Goal: Information Seeking & Learning: Understand process/instructions

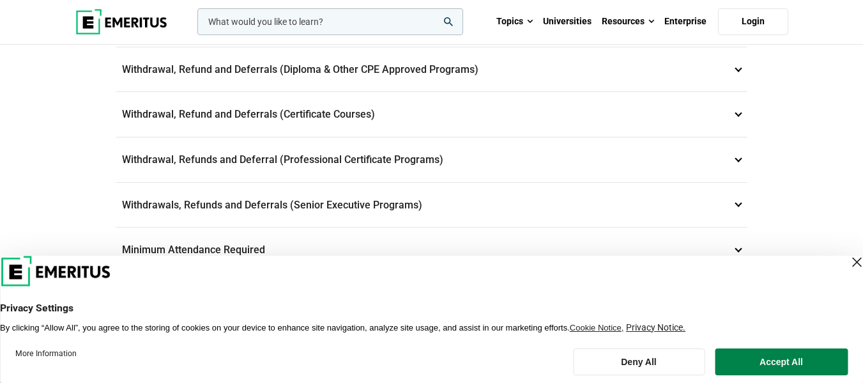
scroll to position [568, 0]
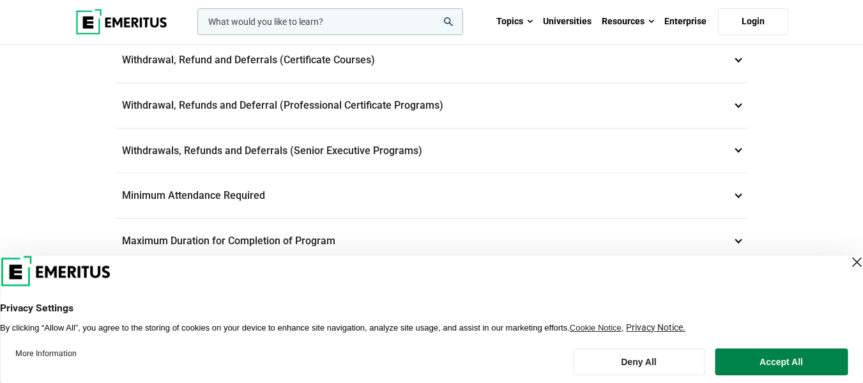
scroll to position [642, 0]
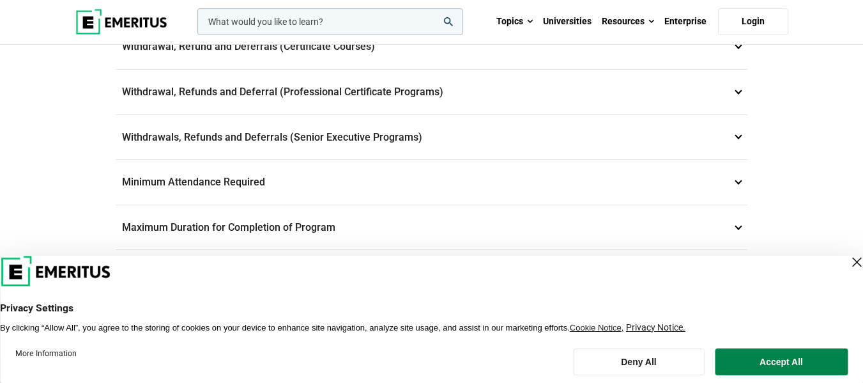
click at [417, 134] on p "Withdrawals, Refunds and Deferrals (Senior Executive Programs) 9" at bounding box center [432, 137] width 632 height 45
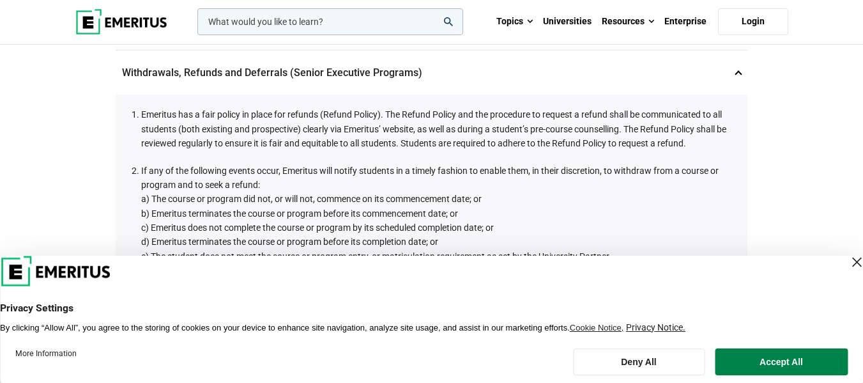
scroll to position [501, 0]
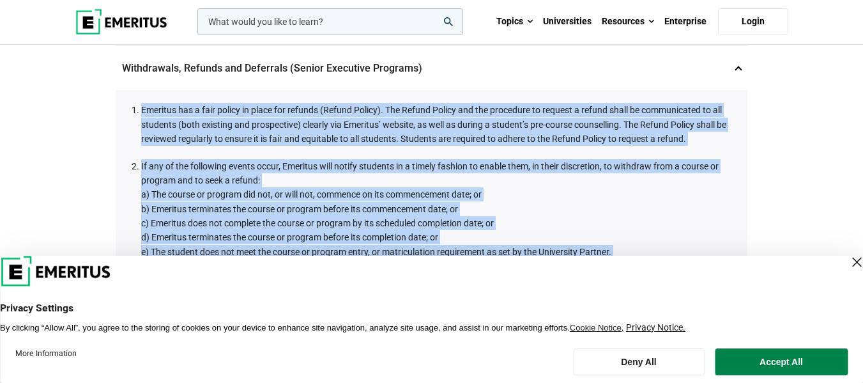
drag, startPoint x: 143, startPoint y: 107, endPoint x: 420, endPoint y: 262, distance: 317.7
click at [847, 266] on div "Close Layer" at bounding box center [856, 262] width 18 height 18
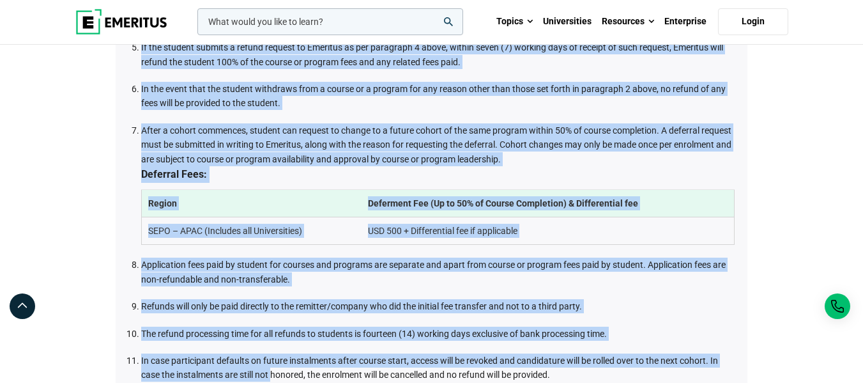
scroll to position [950, 0]
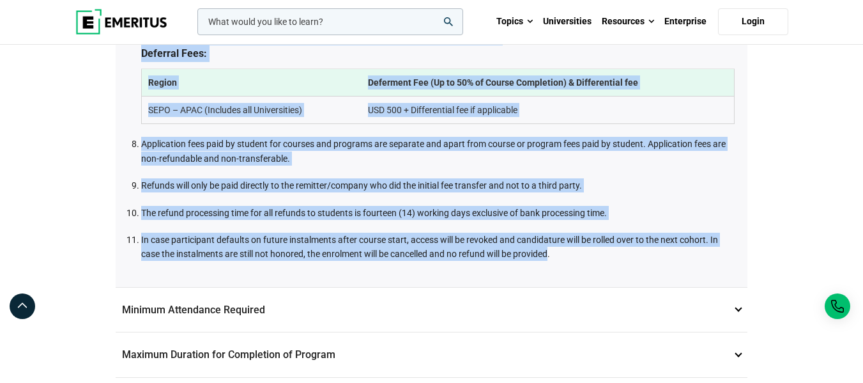
drag, startPoint x: 130, startPoint y: 105, endPoint x: 553, endPoint y: 262, distance: 451.8
copy ol "Emeritus has a fair policy in place for refunds (Refund Policy). The Refund Pol…"
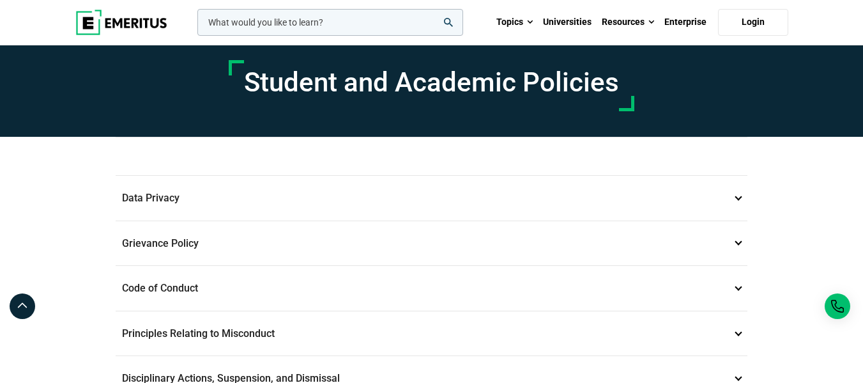
scroll to position [0, 0]
